Goal: Task Accomplishment & Management: Complete application form

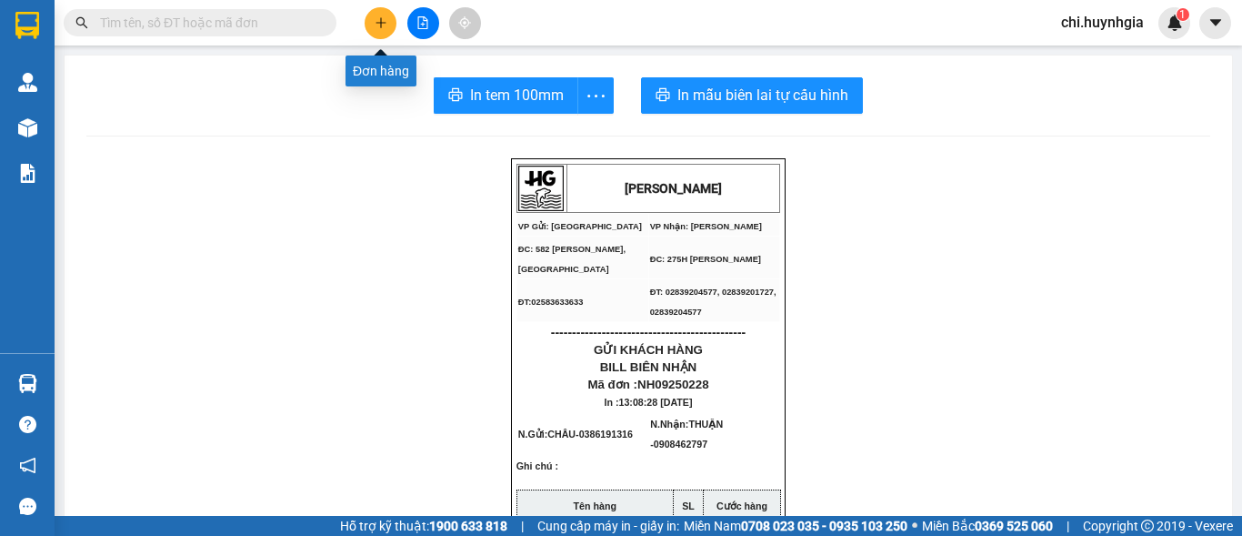
click at [388, 17] on button at bounding box center [381, 23] width 32 height 32
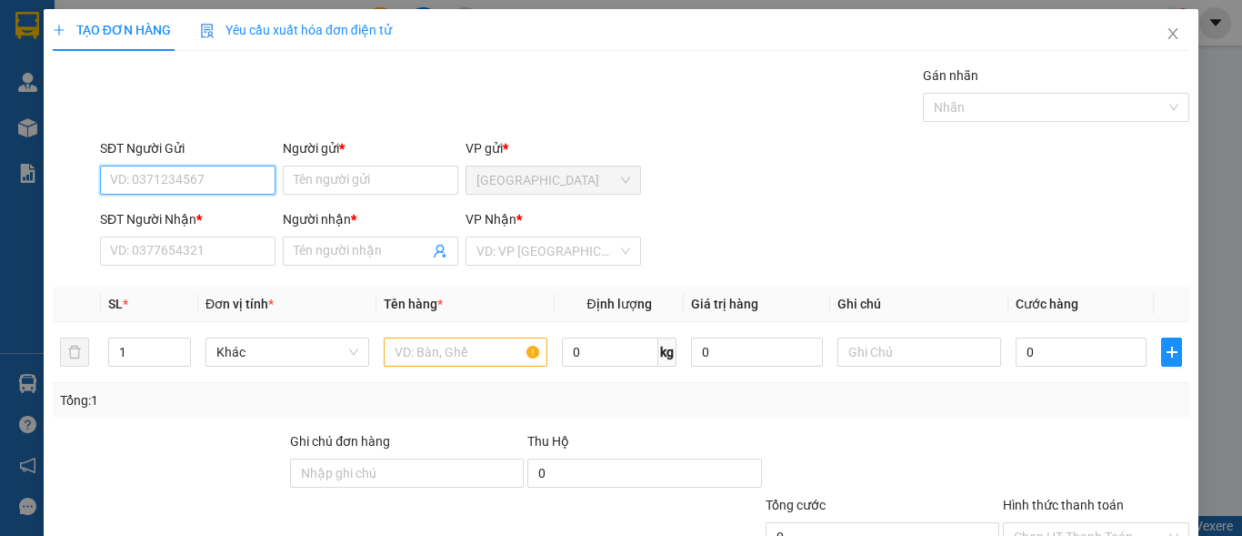
click at [231, 183] on input "SĐT Người Gửi" at bounding box center [188, 180] width 176 height 29
type input "02583633633"
click at [216, 218] on div "02583633633 - VPNH" at bounding box center [186, 216] width 152 height 20
type input "VPNH"
type input "02583562562"
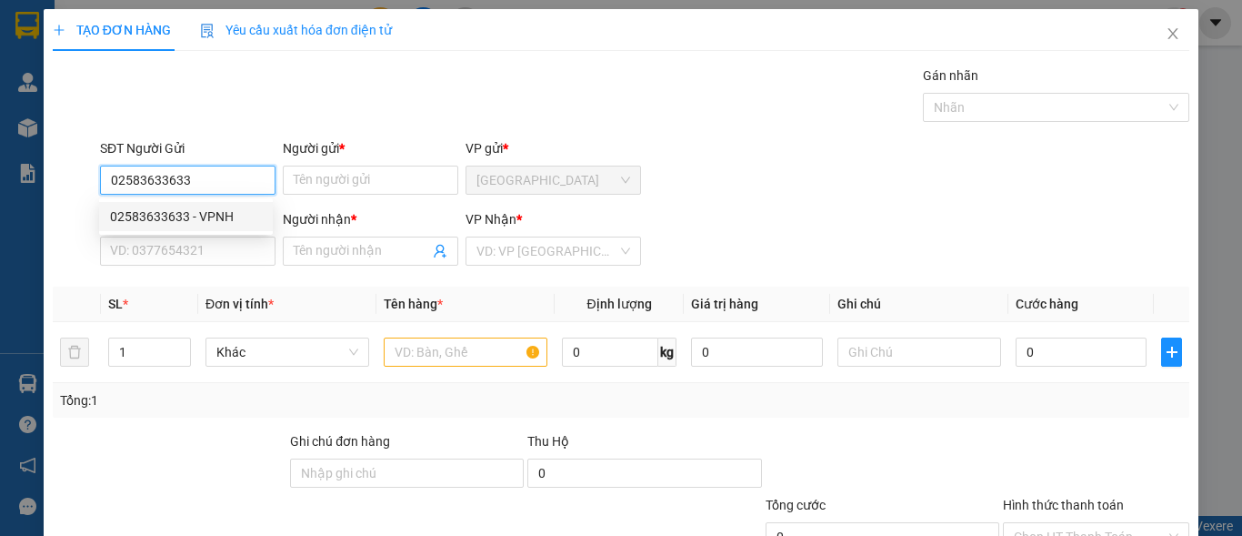
type input "KO TÊN"
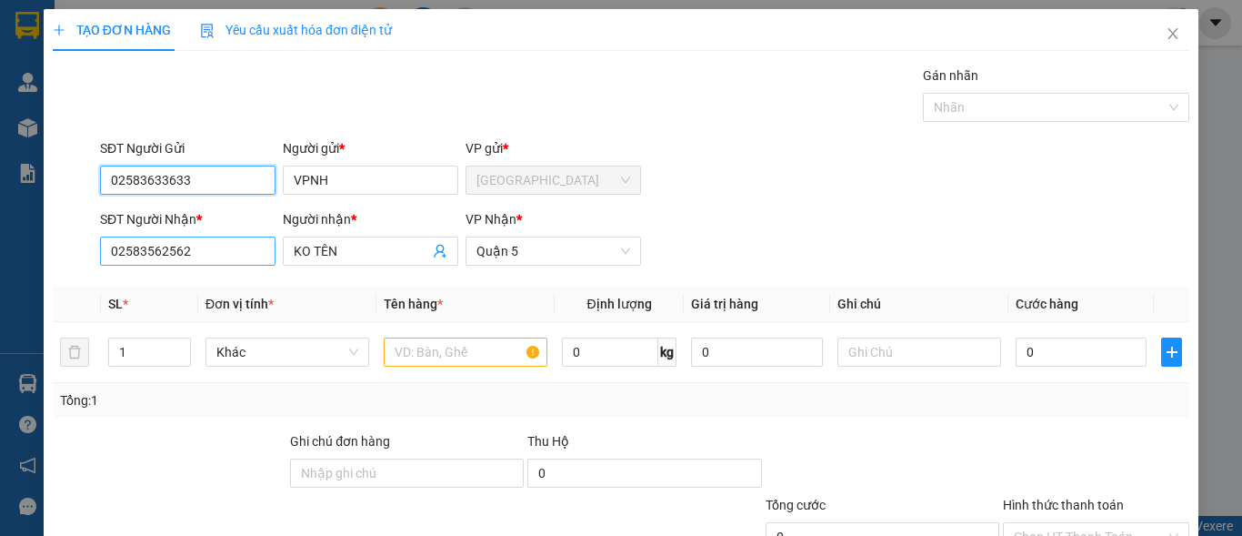
type input "02583633633"
click at [219, 248] on input "02583562562" at bounding box center [188, 250] width 176 height 29
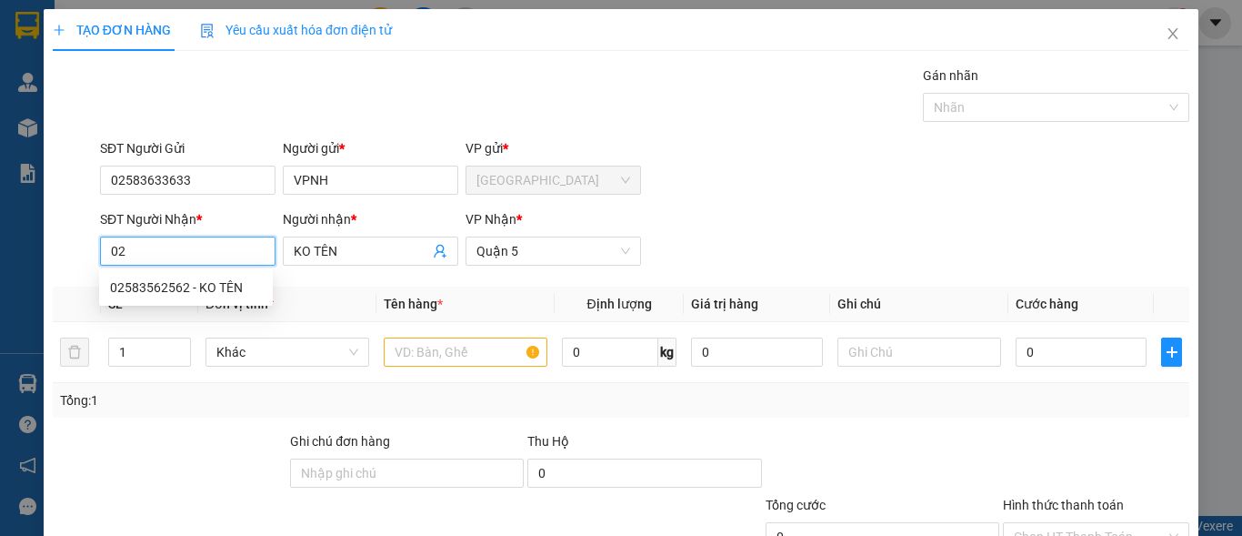
type input "0"
type input "0978010890"
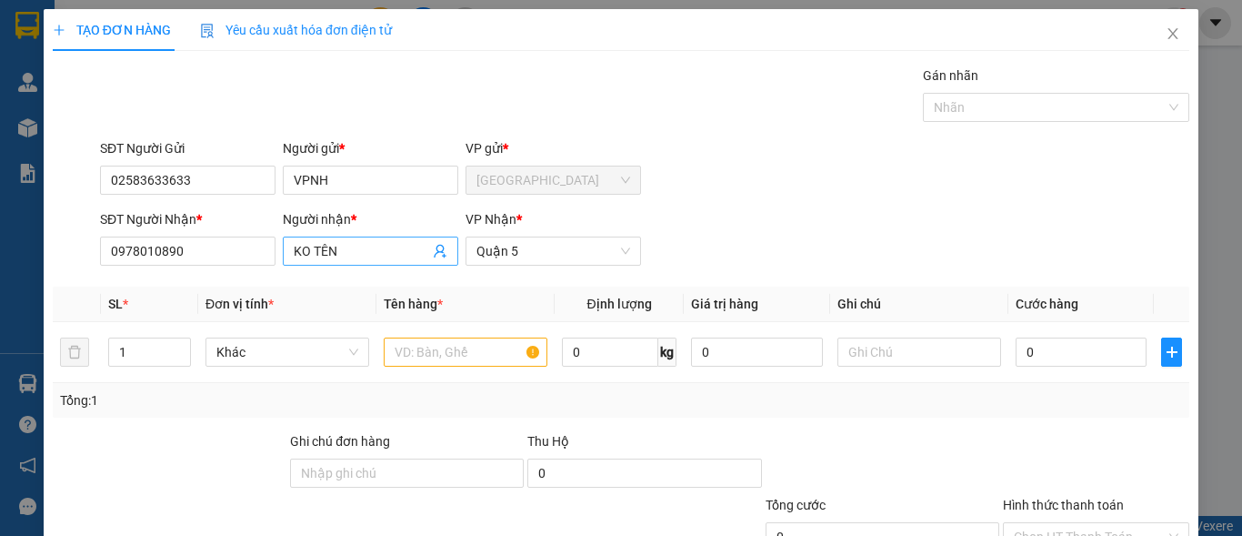
click at [403, 240] on span "KO TÊN" at bounding box center [371, 250] width 176 height 29
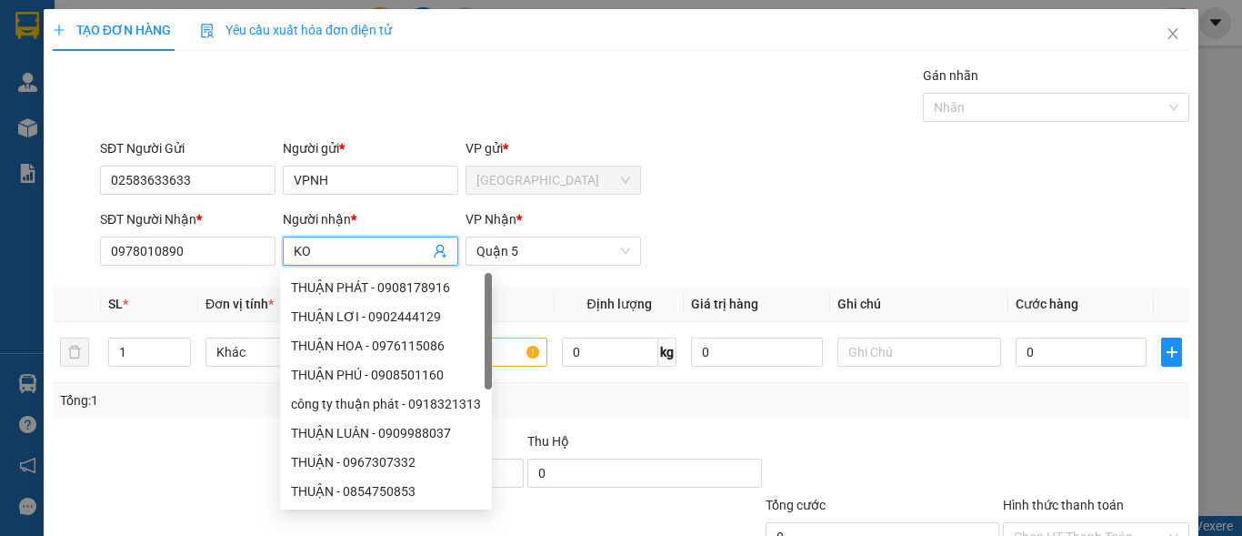
type input "K"
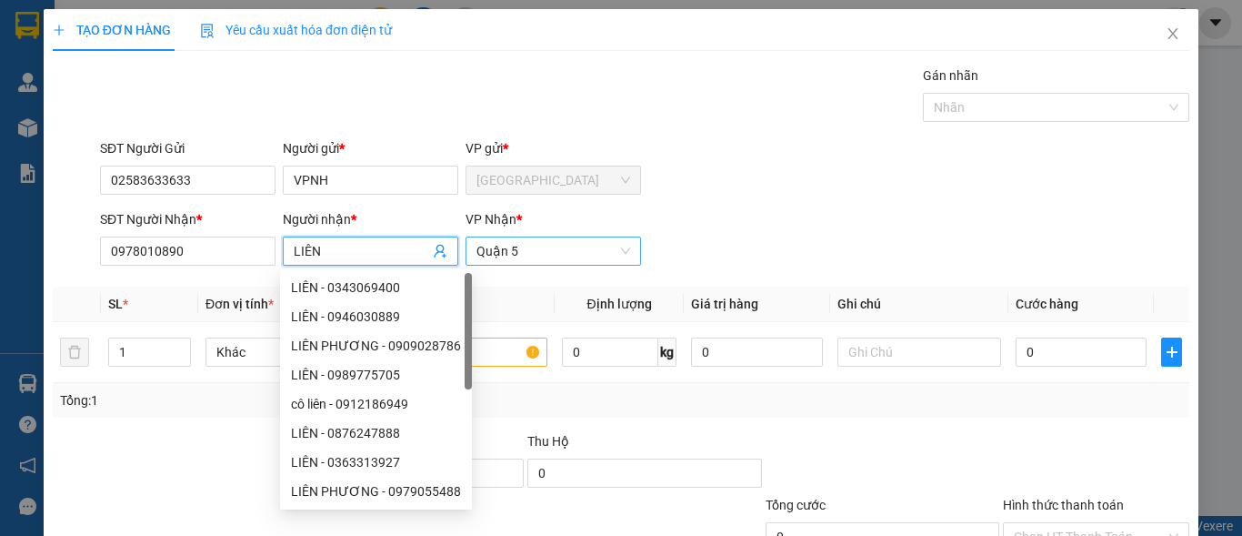
click at [535, 257] on span "Quận 5" at bounding box center [554, 250] width 154 height 27
type input "LIÊN"
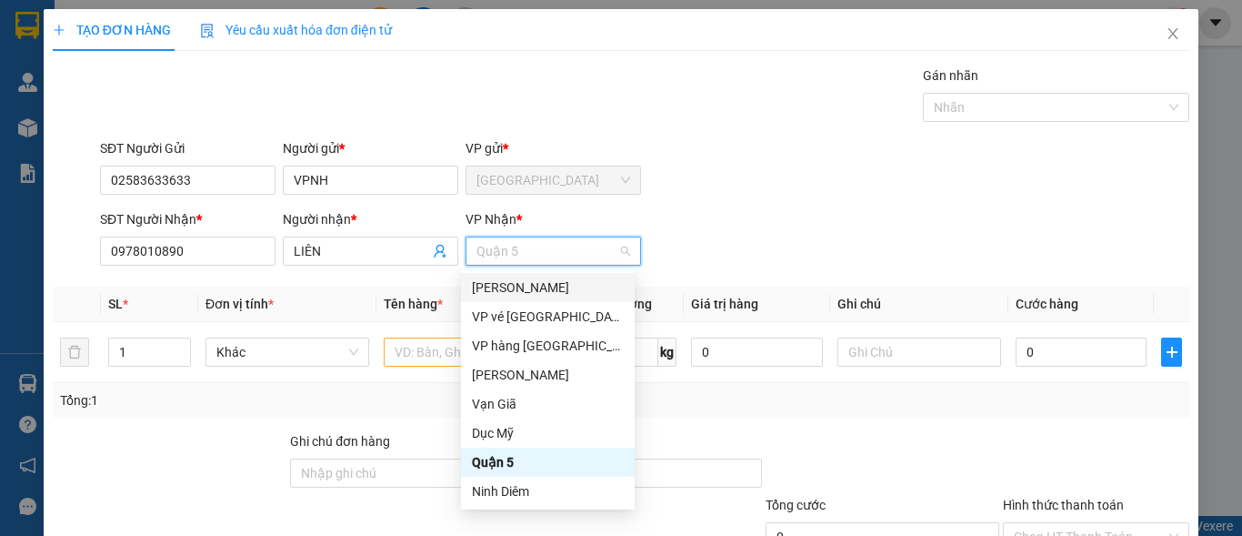
click at [508, 287] on div "[PERSON_NAME]" at bounding box center [548, 287] width 152 height 20
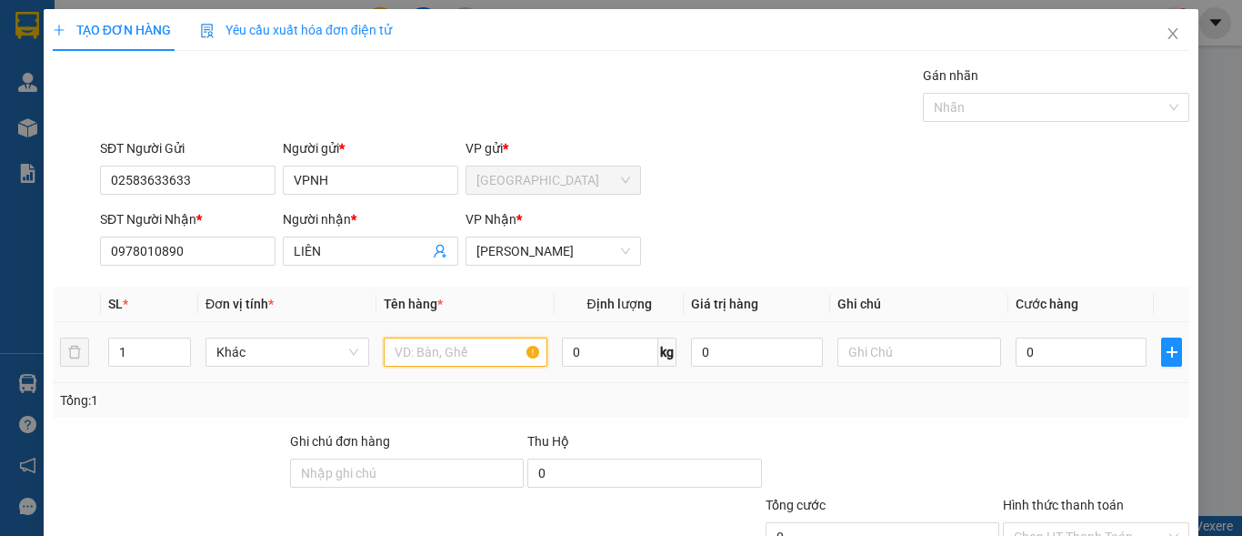
click at [463, 357] on input "text" at bounding box center [466, 351] width 164 height 29
click at [171, 353] on span "Decrease Value" at bounding box center [180, 357] width 20 height 16
type input "[GEOGRAPHIC_DATA]"
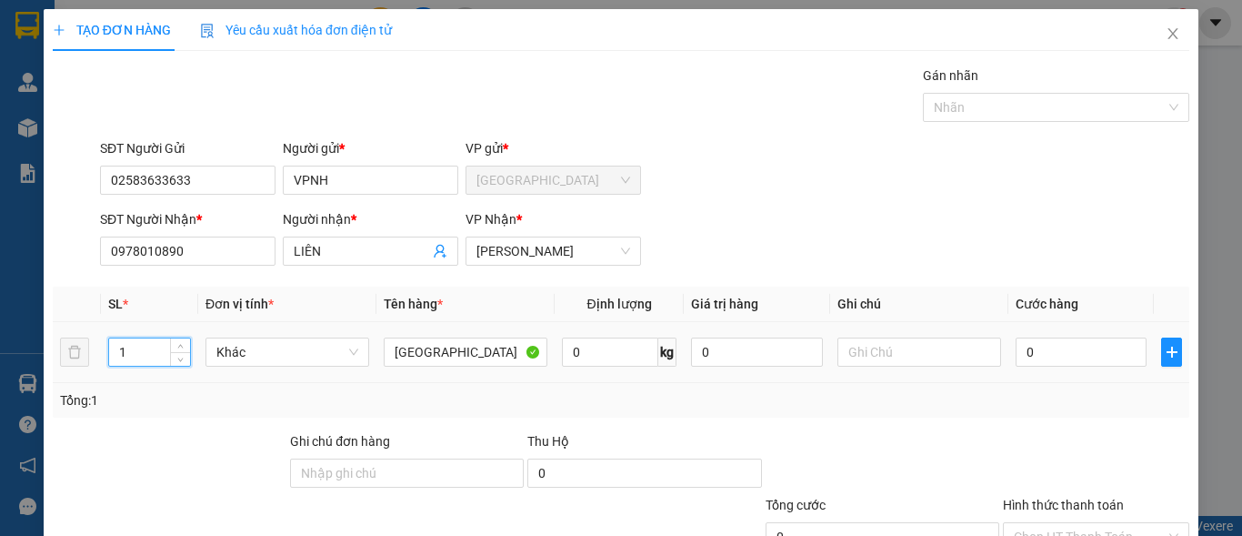
click at [126, 351] on input "1" at bounding box center [149, 351] width 81 height 27
type input "2"
click at [1031, 347] on input "0" at bounding box center [1081, 351] width 131 height 29
click at [1048, 347] on input "0" at bounding box center [1081, 351] width 131 height 29
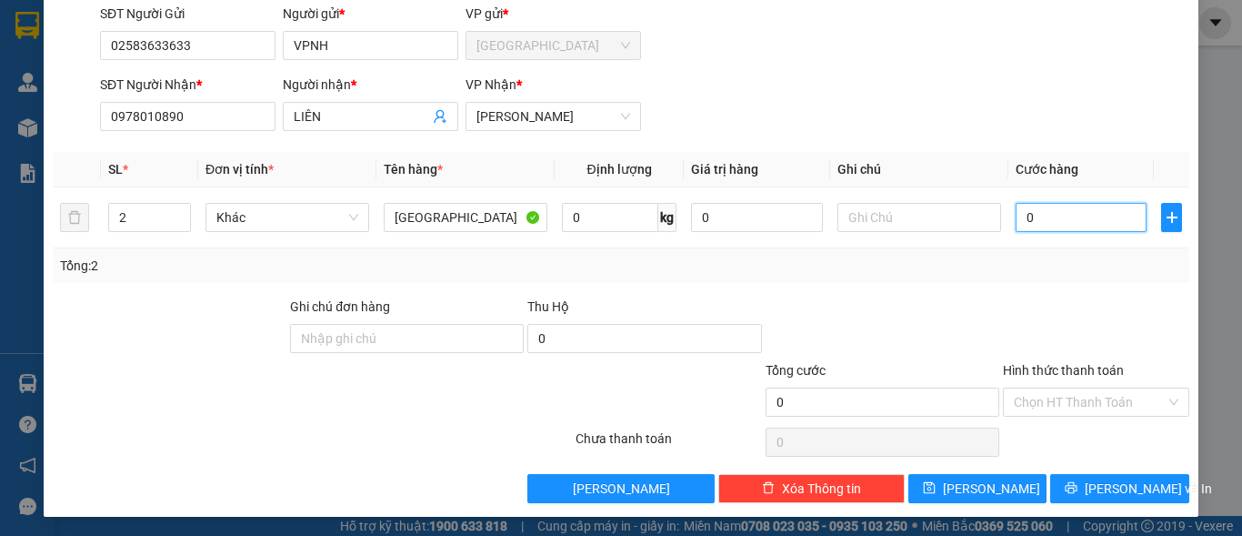
scroll to position [137, 0]
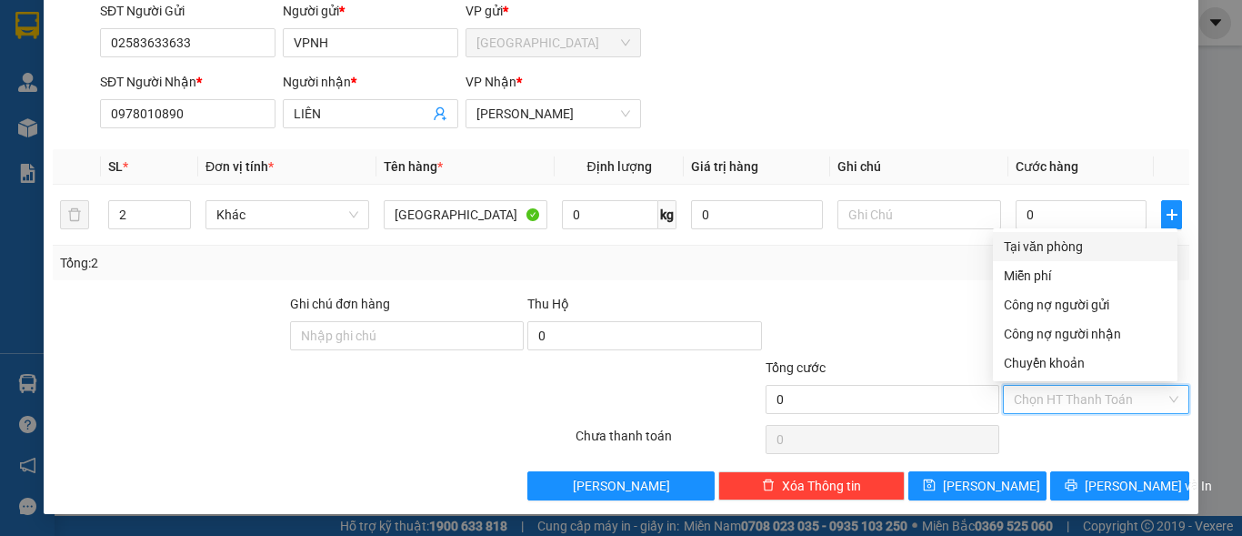
click at [1056, 391] on input "Hình thức thanh toán" at bounding box center [1090, 399] width 152 height 27
click at [1037, 278] on div "Miễn phí" at bounding box center [1085, 276] width 163 height 20
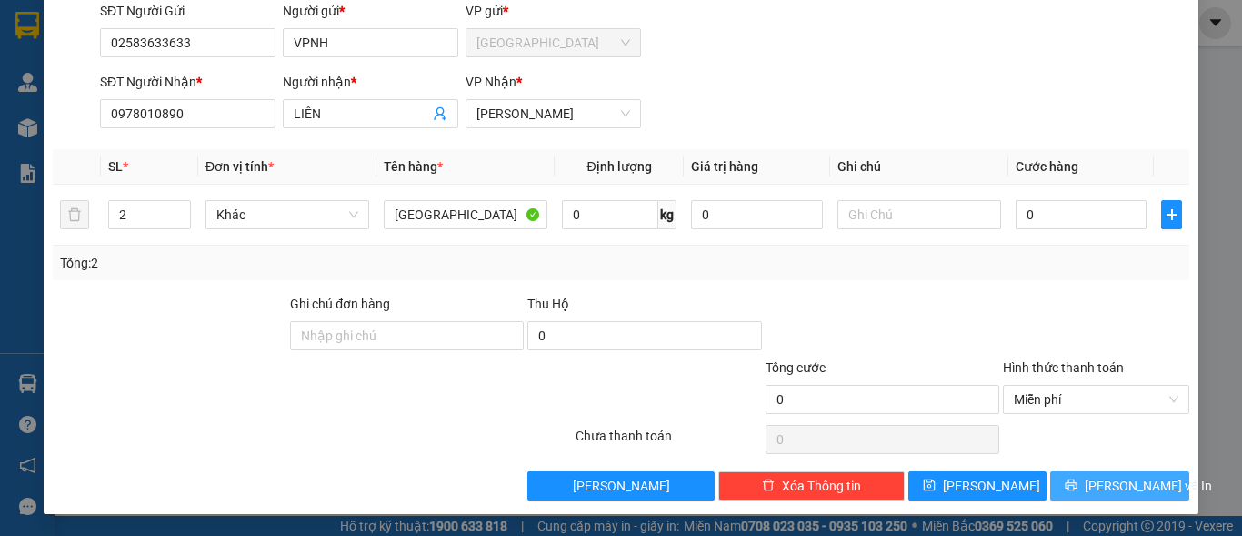
click at [1113, 486] on span "[PERSON_NAME] và In" at bounding box center [1148, 486] width 127 height 20
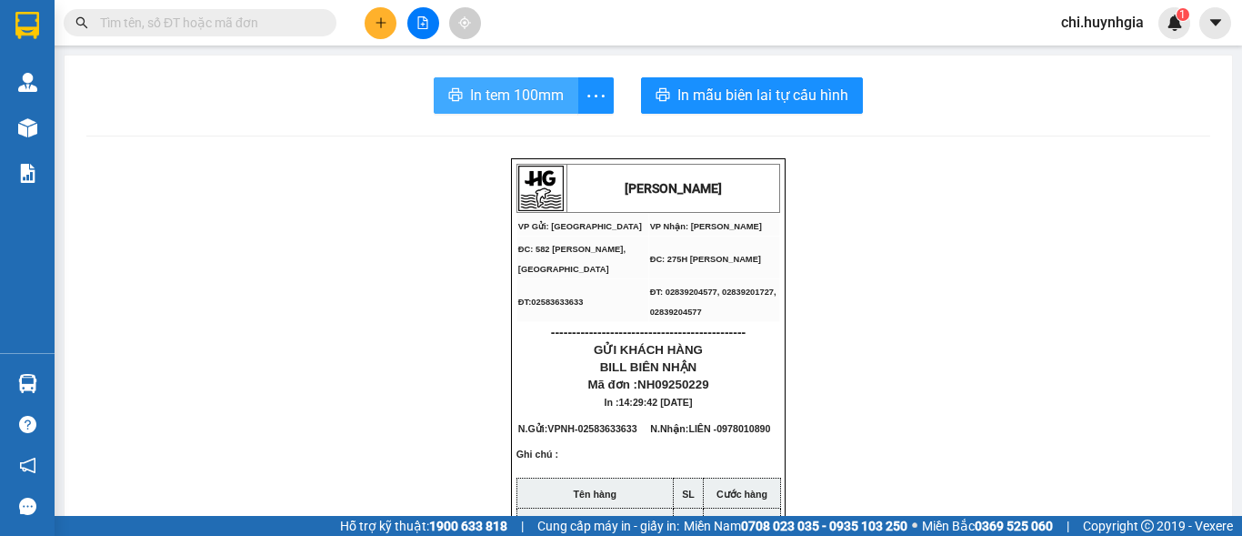
click at [483, 100] on span "In tem 100mm" at bounding box center [517, 95] width 94 height 23
click at [504, 96] on span "In tem 100mm" at bounding box center [517, 95] width 94 height 23
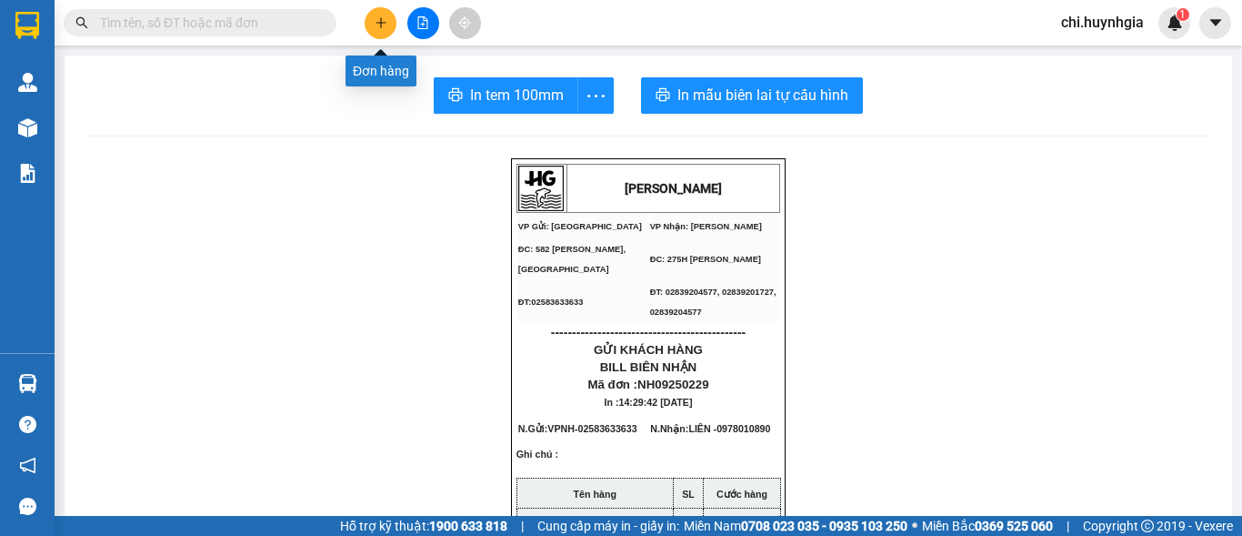
click at [380, 26] on icon "plus" at bounding box center [381, 22] width 13 height 13
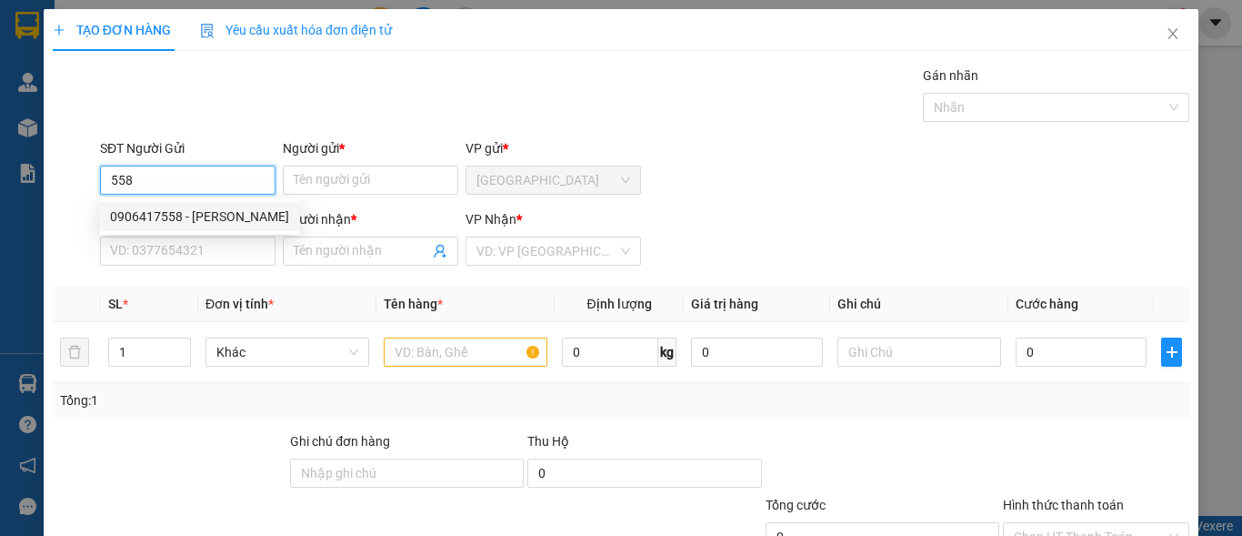
click at [209, 224] on div "0906417558 - [PERSON_NAME]" at bounding box center [199, 216] width 179 height 20
type input "0906417558"
type input "THANH"
type input "0933624635"
type input "BẮC"
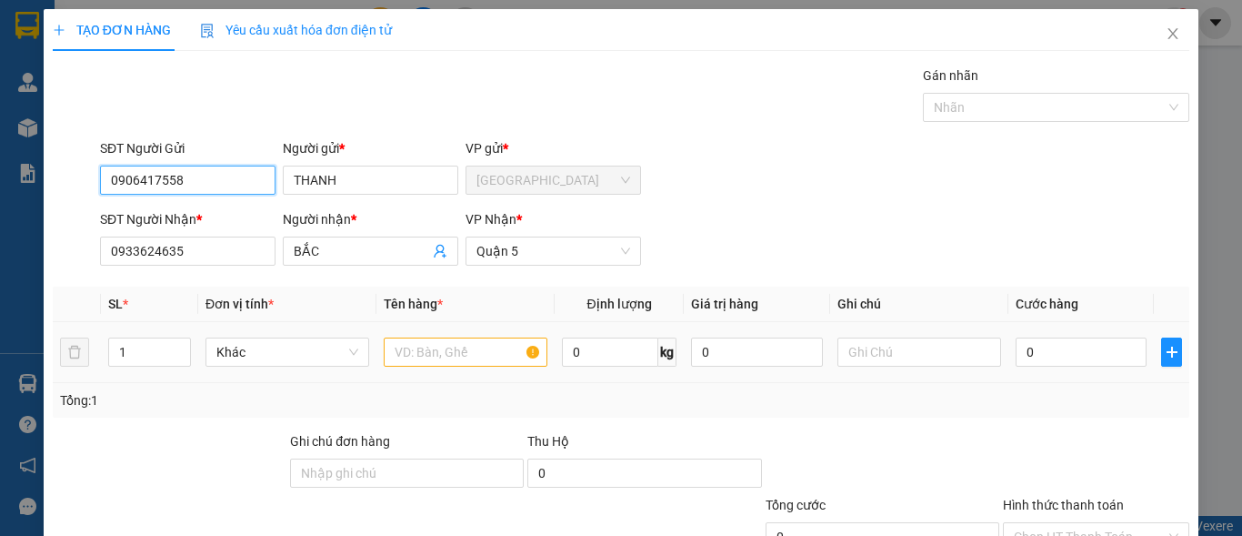
type input "0906417558"
click at [468, 359] on input "text" at bounding box center [466, 351] width 164 height 29
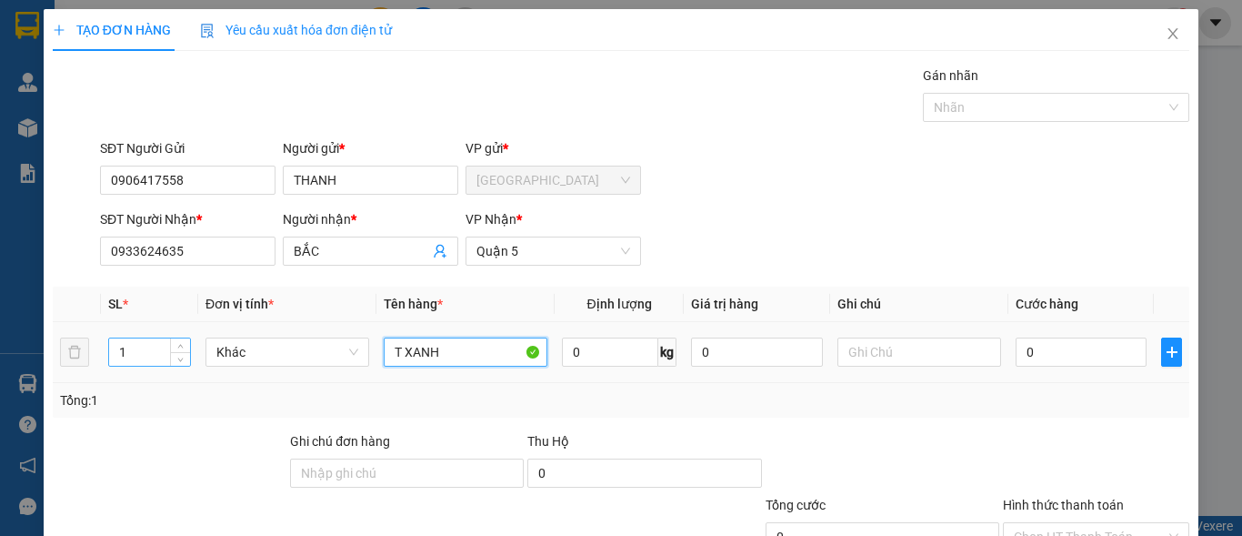
type input "T XANH"
click at [148, 352] on input "1" at bounding box center [149, 351] width 81 height 27
type input "2"
click at [1068, 357] on input "0" at bounding box center [1081, 351] width 131 height 29
type input "1"
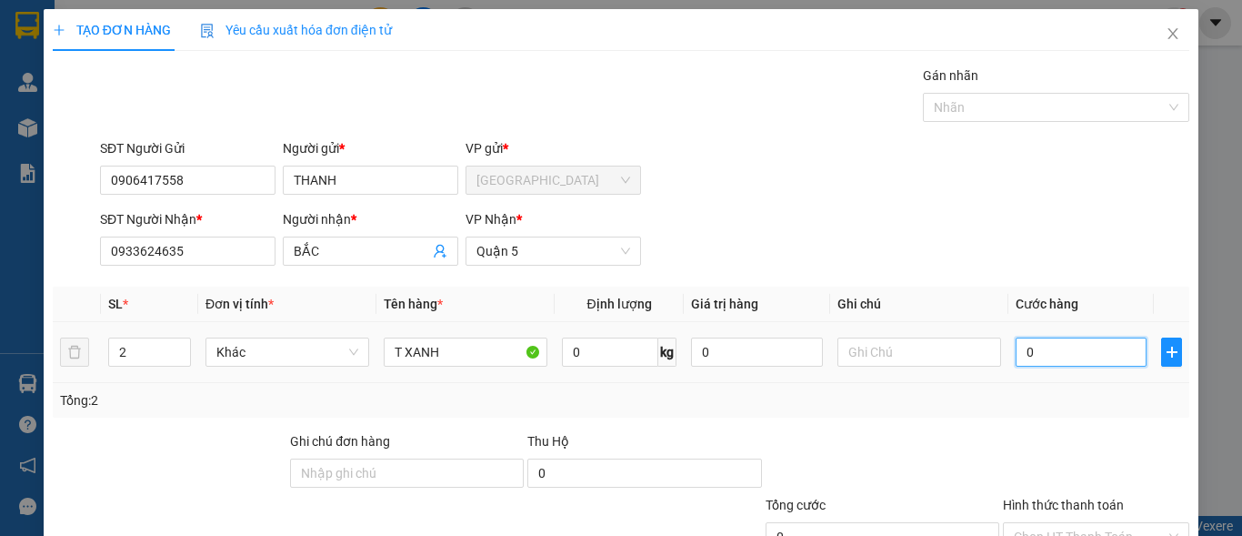
type input "1"
type input "12"
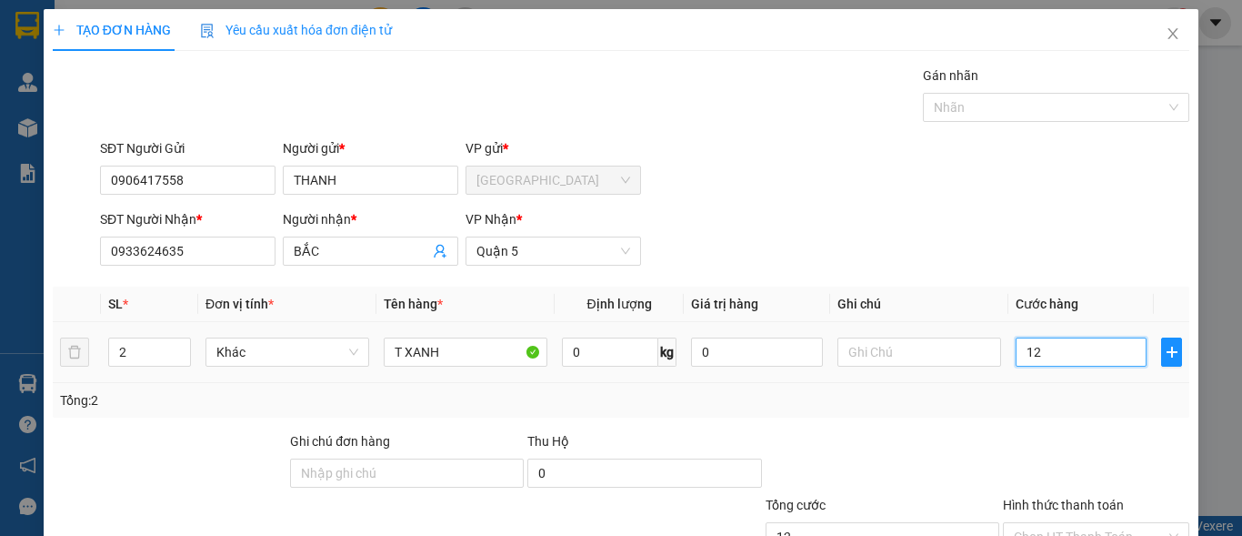
type input "120"
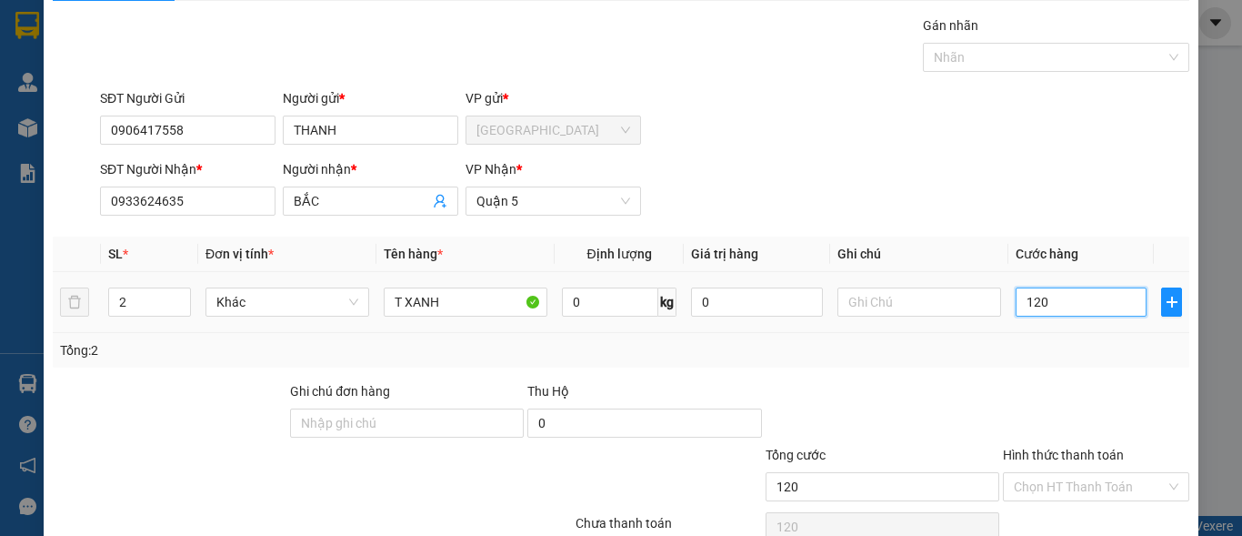
scroll to position [137, 0]
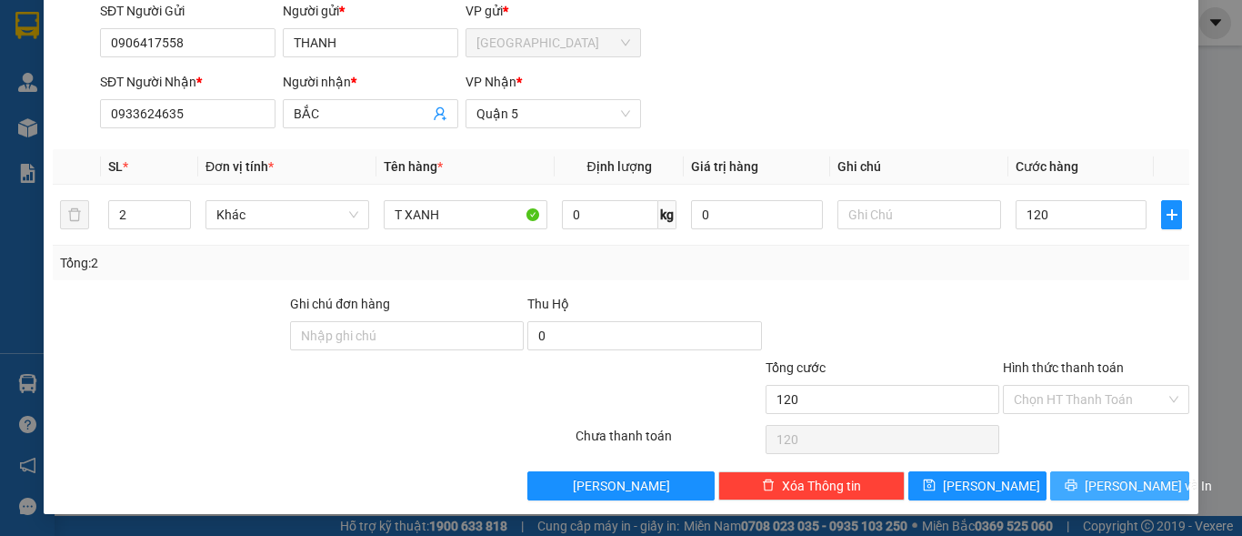
type input "120.000"
click at [1129, 490] on span "[PERSON_NAME] và In" at bounding box center [1148, 486] width 127 height 20
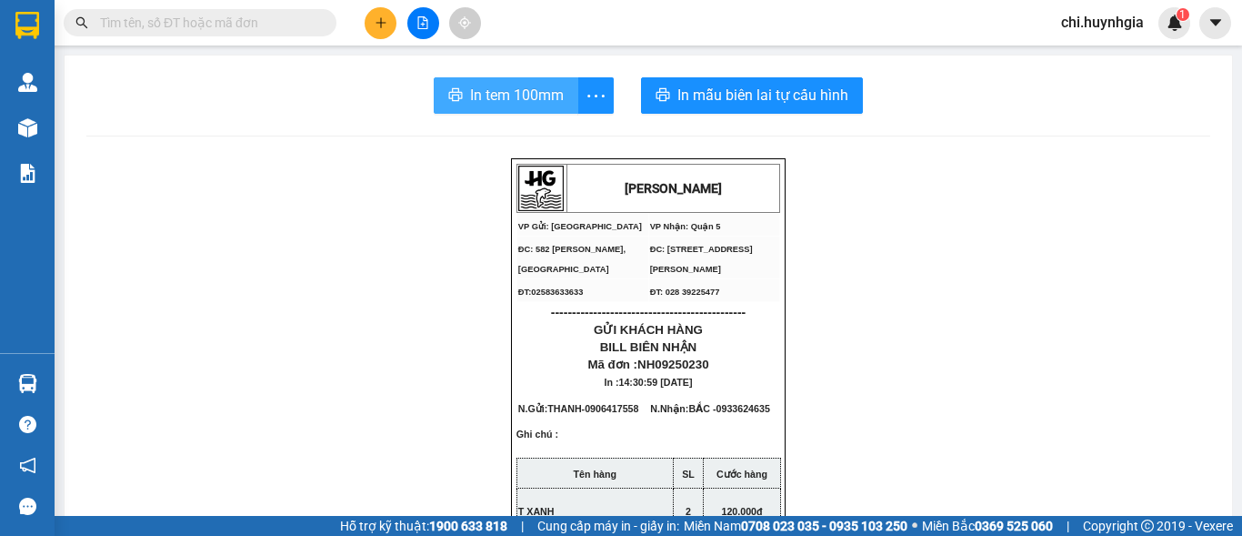
click at [509, 106] on span "In tem 100mm" at bounding box center [517, 95] width 94 height 23
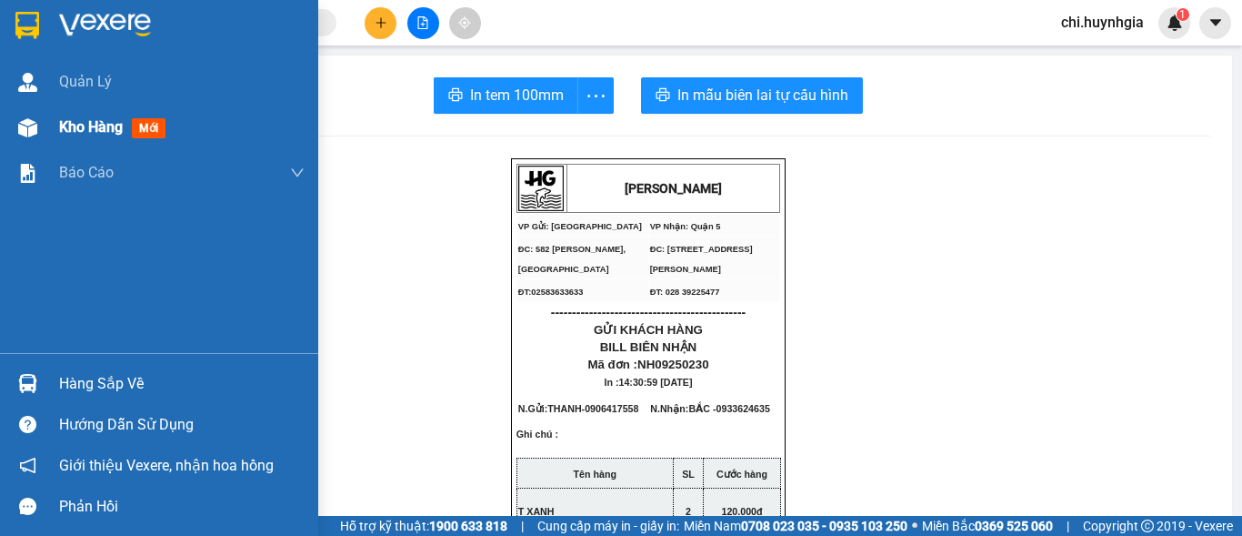
click at [49, 125] on div "Kho hàng mới" at bounding box center [159, 127] width 318 height 45
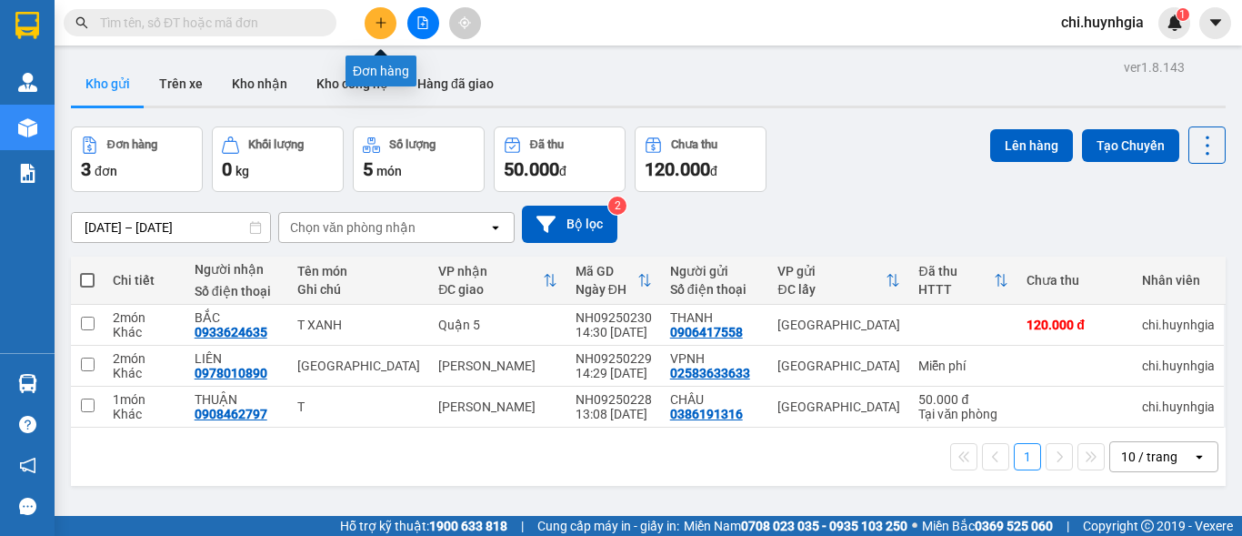
click at [373, 23] on button at bounding box center [381, 23] width 32 height 32
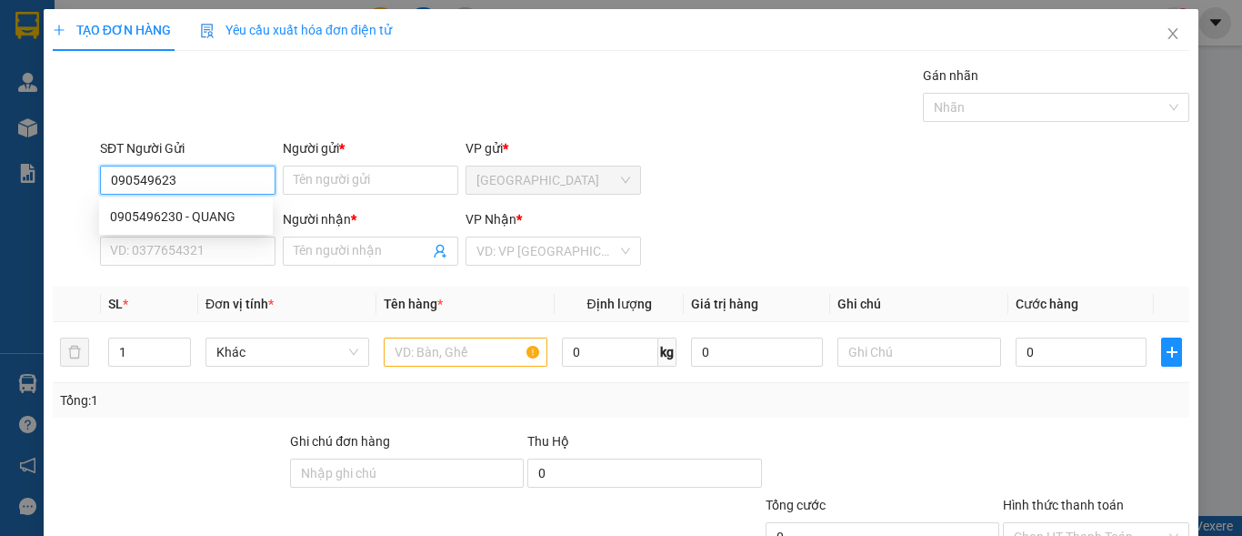
type input "0905496230"
click at [223, 209] on div "0905496230 - QUANG" at bounding box center [186, 216] width 152 height 20
type input "QUANG"
type input "0334390044"
type input "QUỲNH"
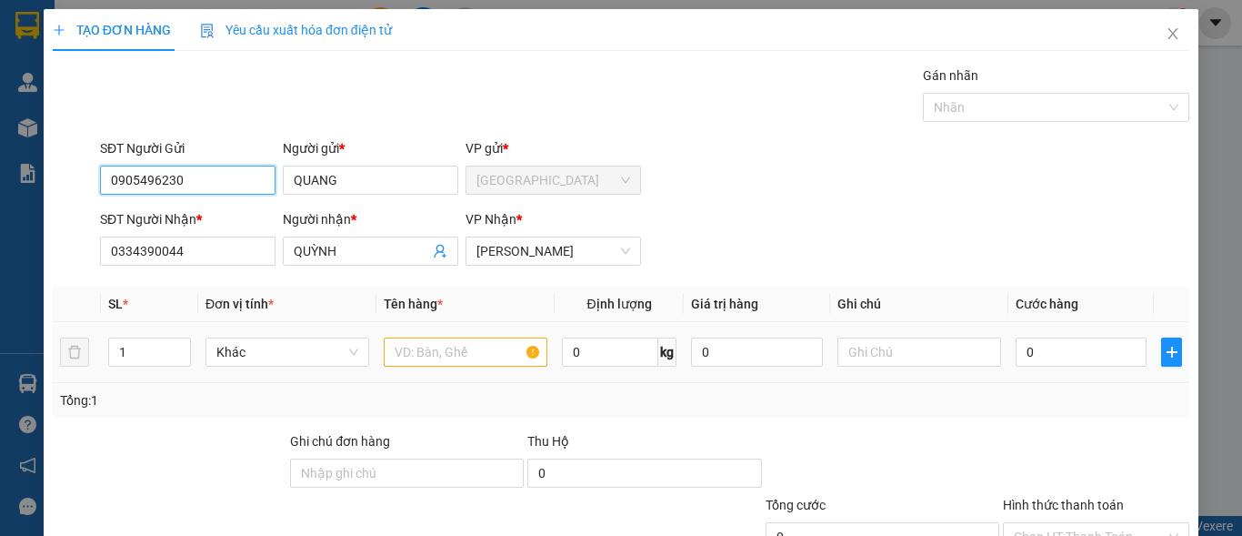
type input "0905496230"
click at [455, 357] on input "text" at bounding box center [466, 351] width 164 height 29
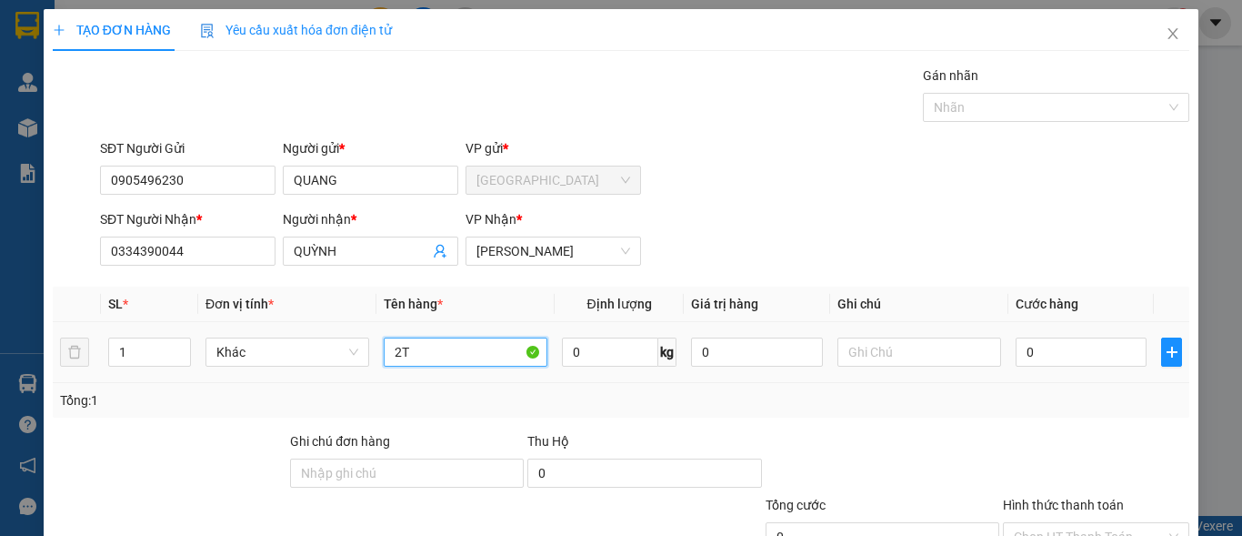
type input "2"
type input "T"
click at [170, 357] on span "Decrease Value" at bounding box center [180, 357] width 20 height 16
type input "THÙNG"
click at [150, 355] on input "1" at bounding box center [149, 351] width 81 height 27
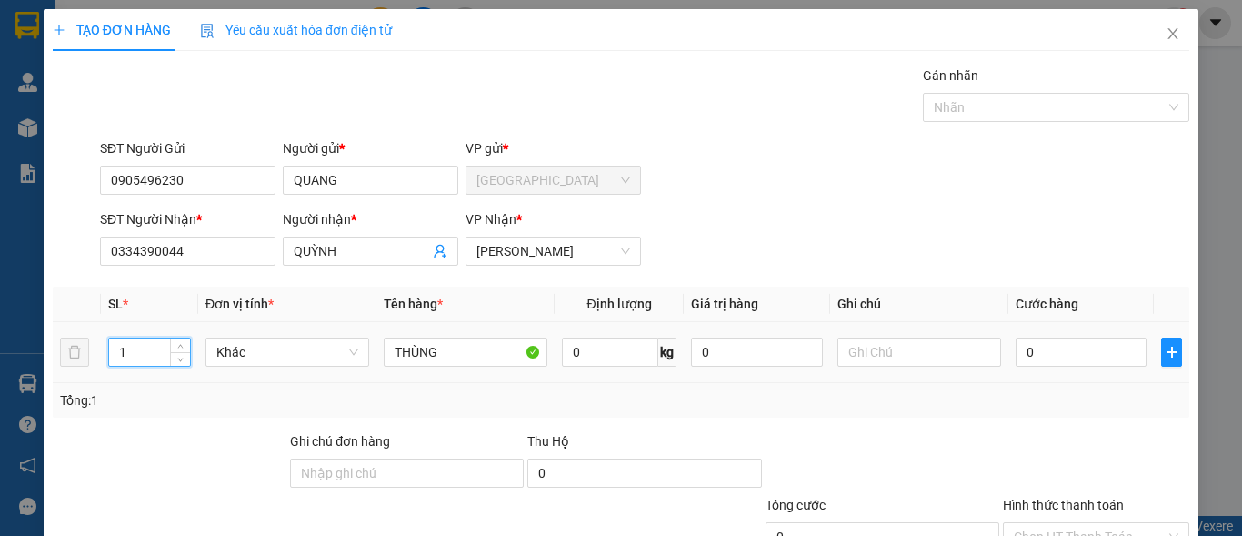
click at [149, 355] on input "1" at bounding box center [149, 351] width 81 height 27
type input "2"
click at [1045, 355] on input "0" at bounding box center [1081, 351] width 131 height 29
type input "6"
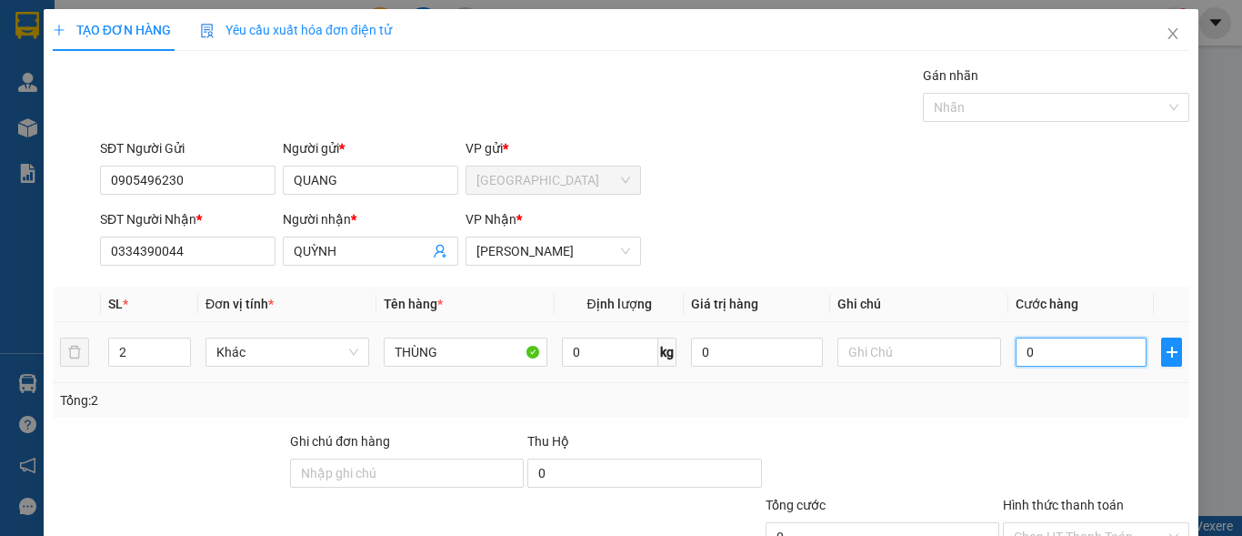
type input "6"
type input "60"
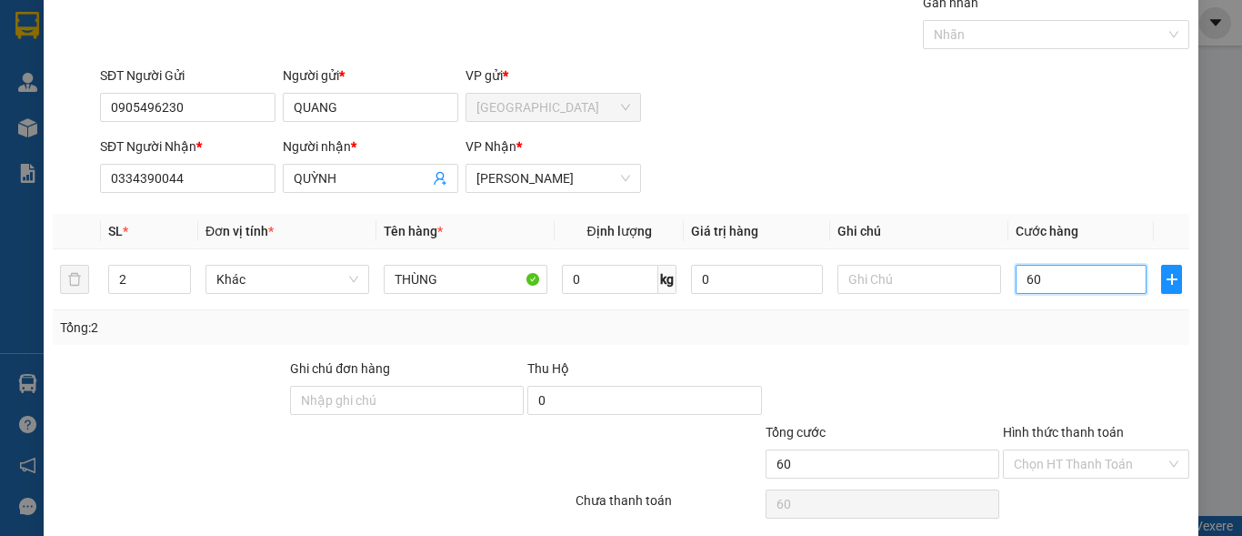
scroll to position [137, 0]
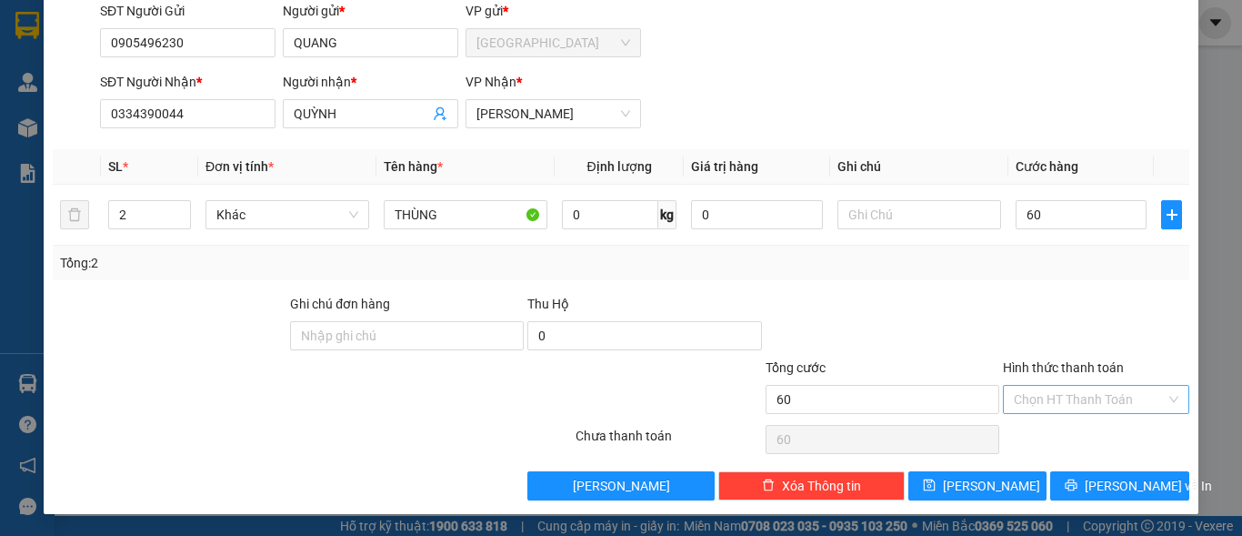
type input "60.000"
click at [1111, 404] on input "Hình thức thanh toán" at bounding box center [1090, 399] width 152 height 27
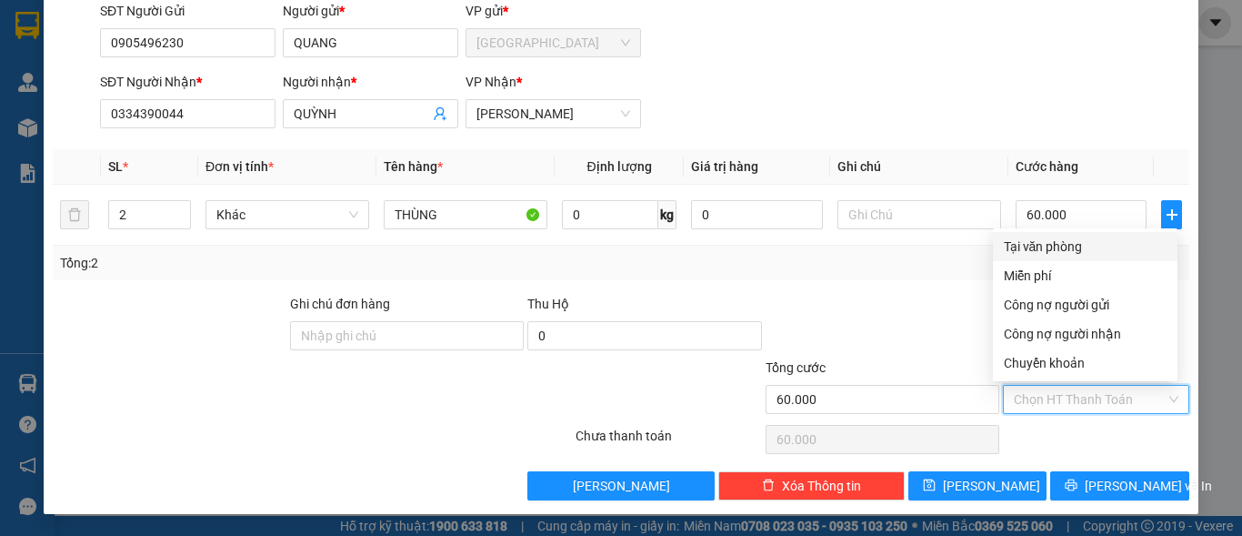
click at [1071, 254] on div "Tại văn phòng" at bounding box center [1085, 246] width 163 height 20
type input "0"
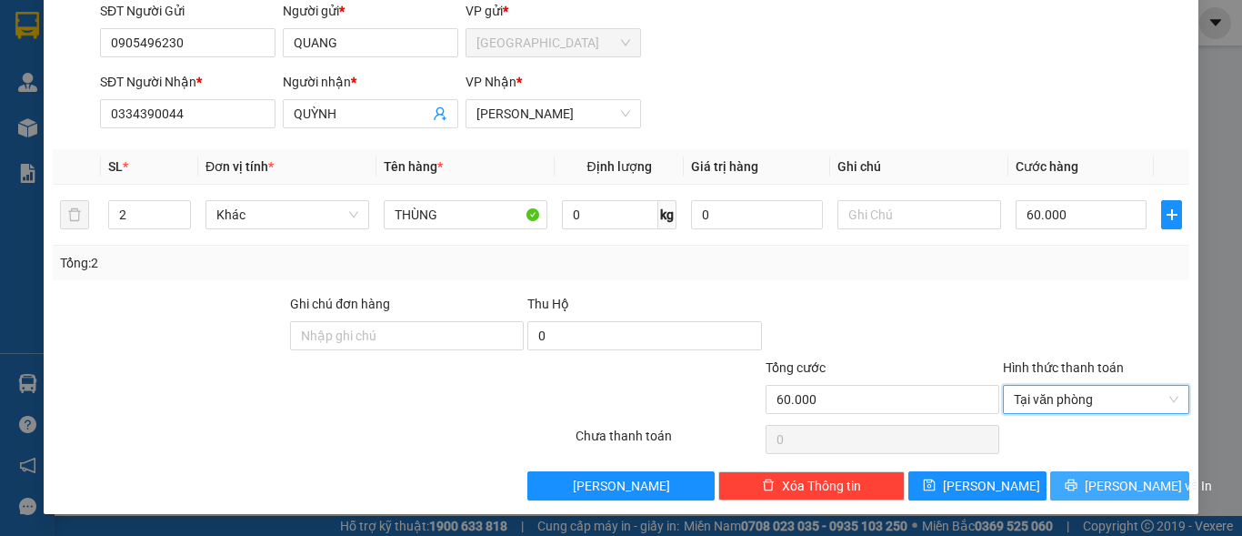
click at [1102, 484] on span "[PERSON_NAME] và In" at bounding box center [1148, 486] width 127 height 20
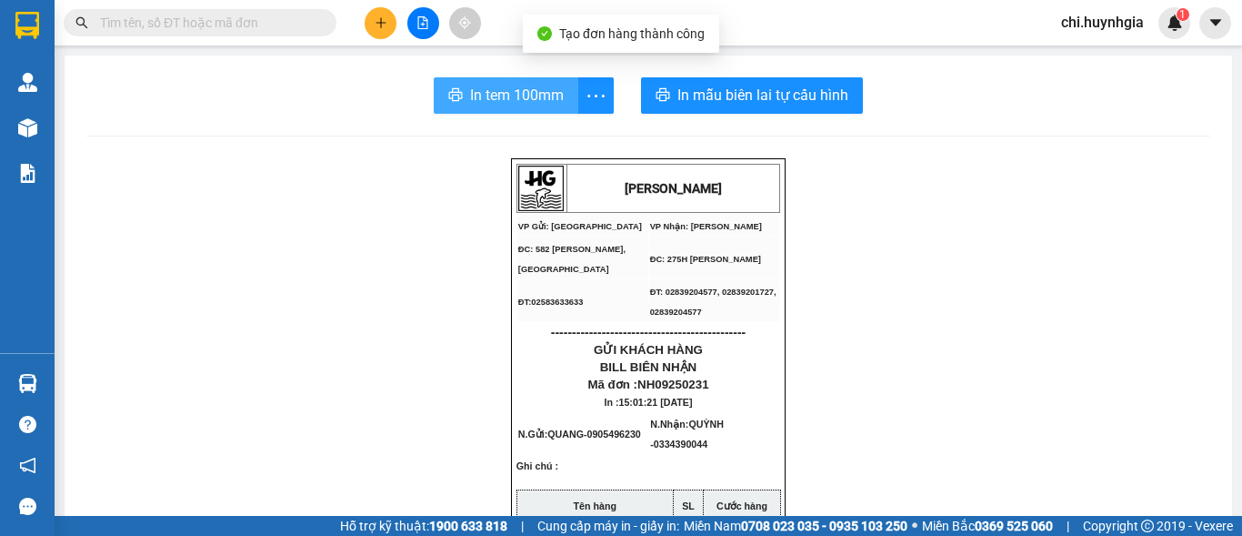
click at [548, 95] on span "In tem 100mm" at bounding box center [517, 95] width 94 height 23
click at [525, 102] on span "In tem 100mm" at bounding box center [517, 95] width 94 height 23
